Goal: Task Accomplishment & Management: Complete application form

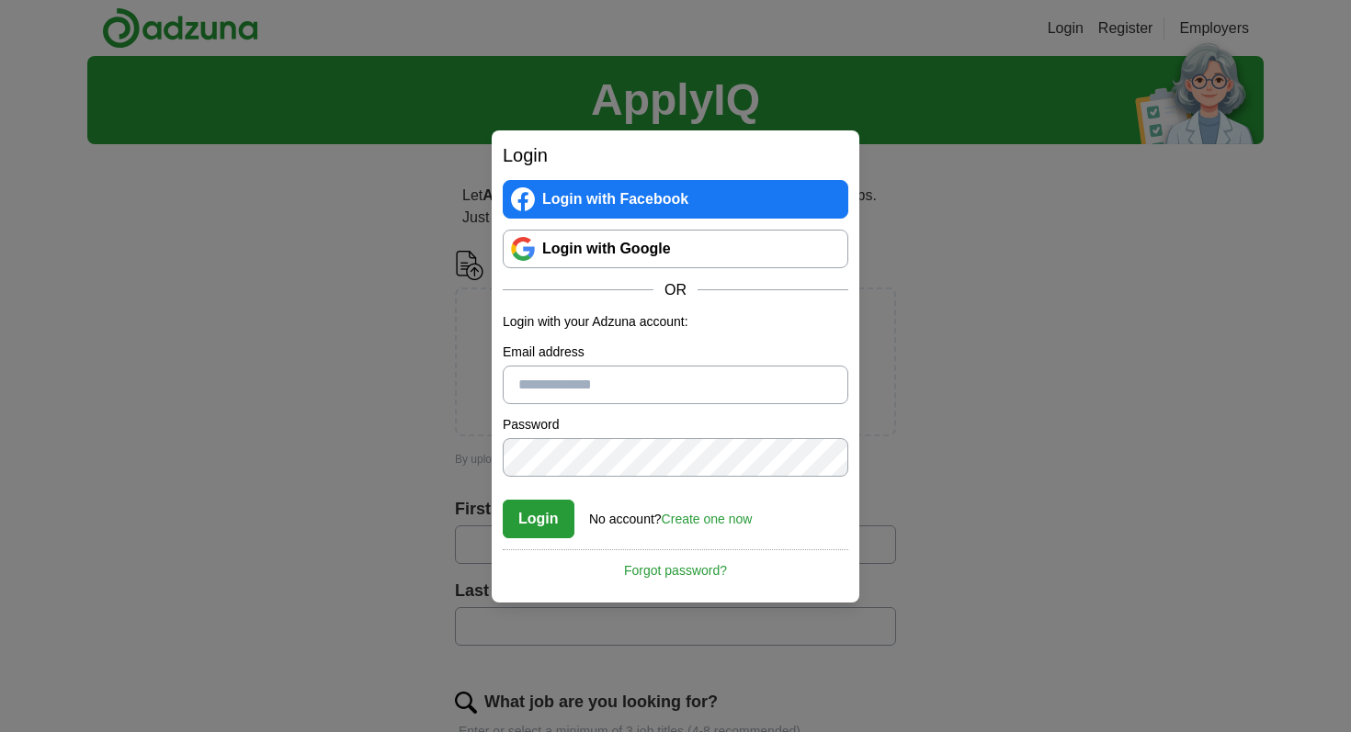
click at [622, 252] on link "Login with Google" at bounding box center [676, 249] width 346 height 39
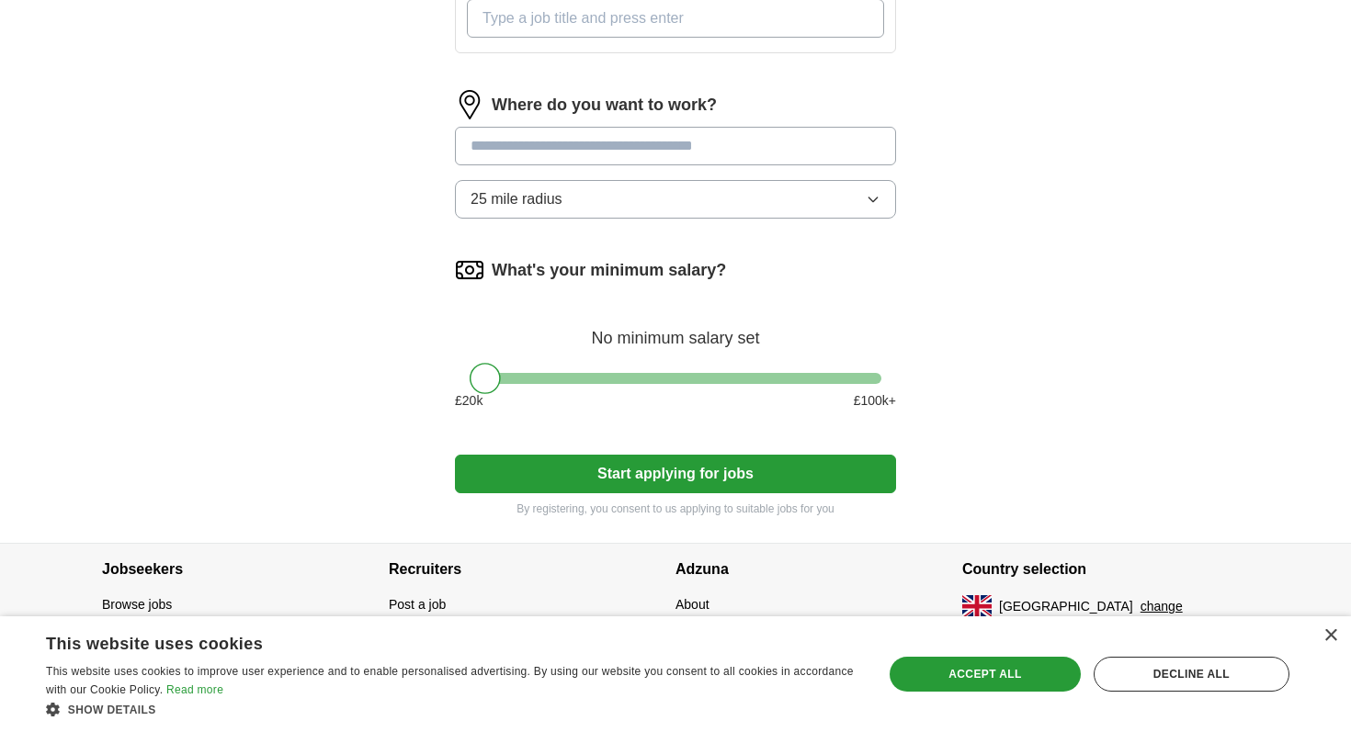
scroll to position [781, 0]
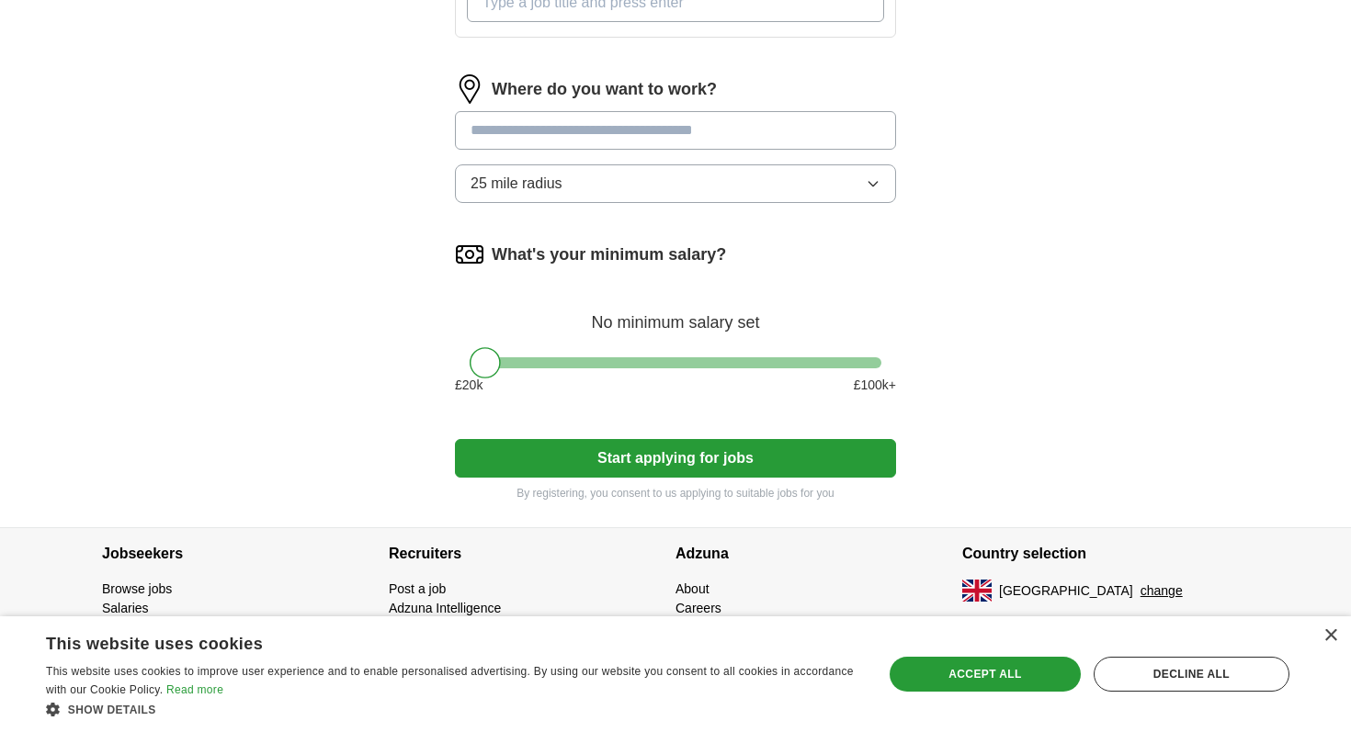
click at [1140, 588] on button "change" at bounding box center [1161, 591] width 42 height 19
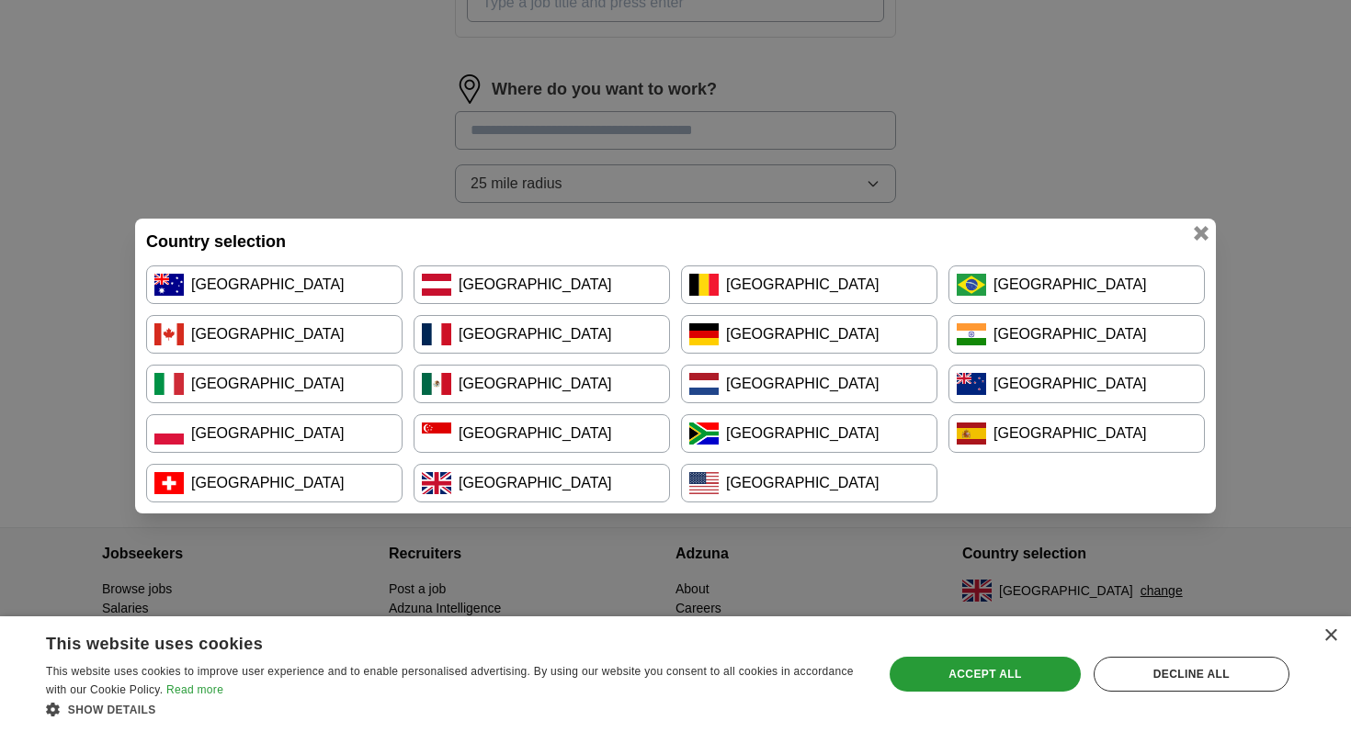
click at [542, 326] on link "[GEOGRAPHIC_DATA]" at bounding box center [542, 334] width 256 height 39
